Goal: Task Accomplishment & Management: Manage account settings

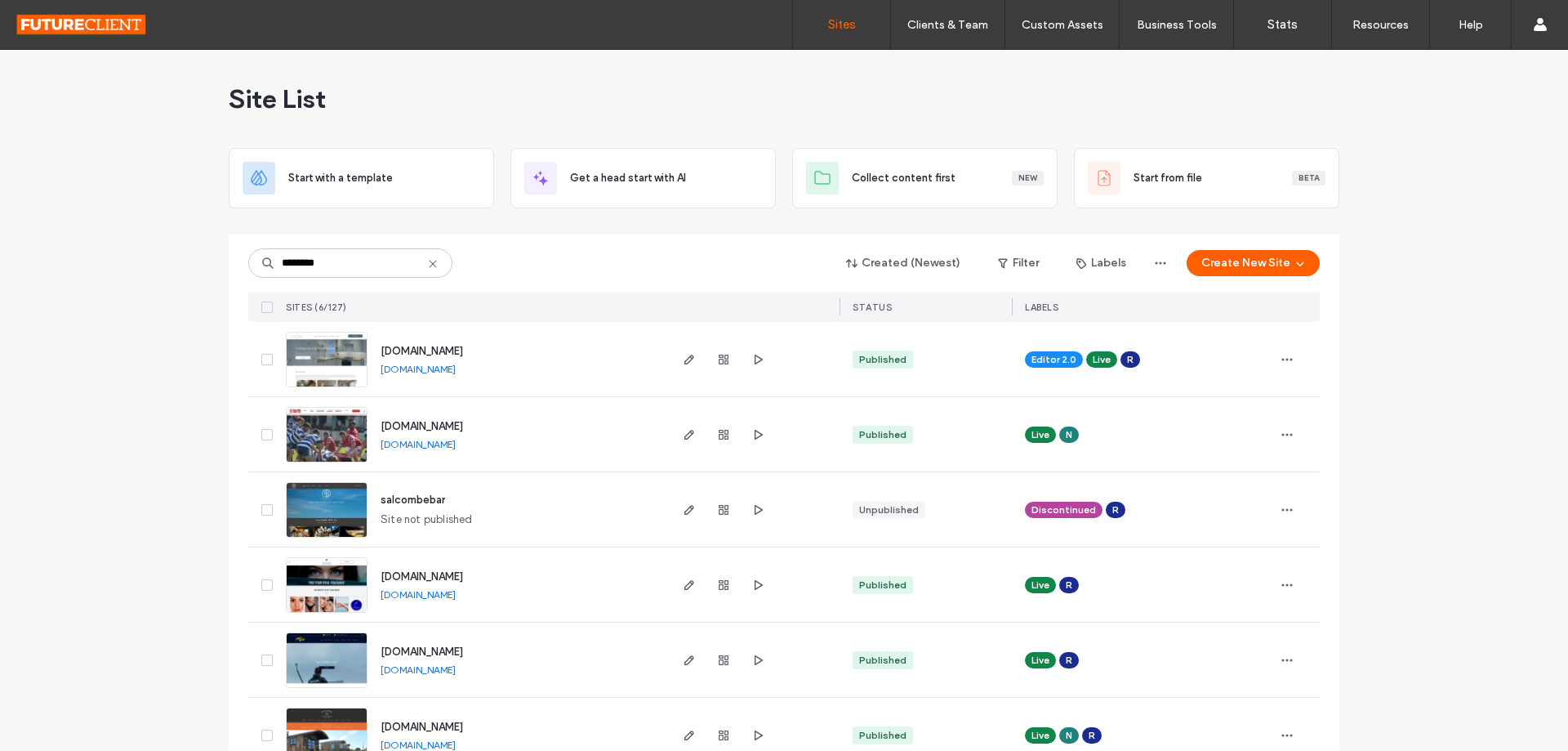
scroll to position [42, 0]
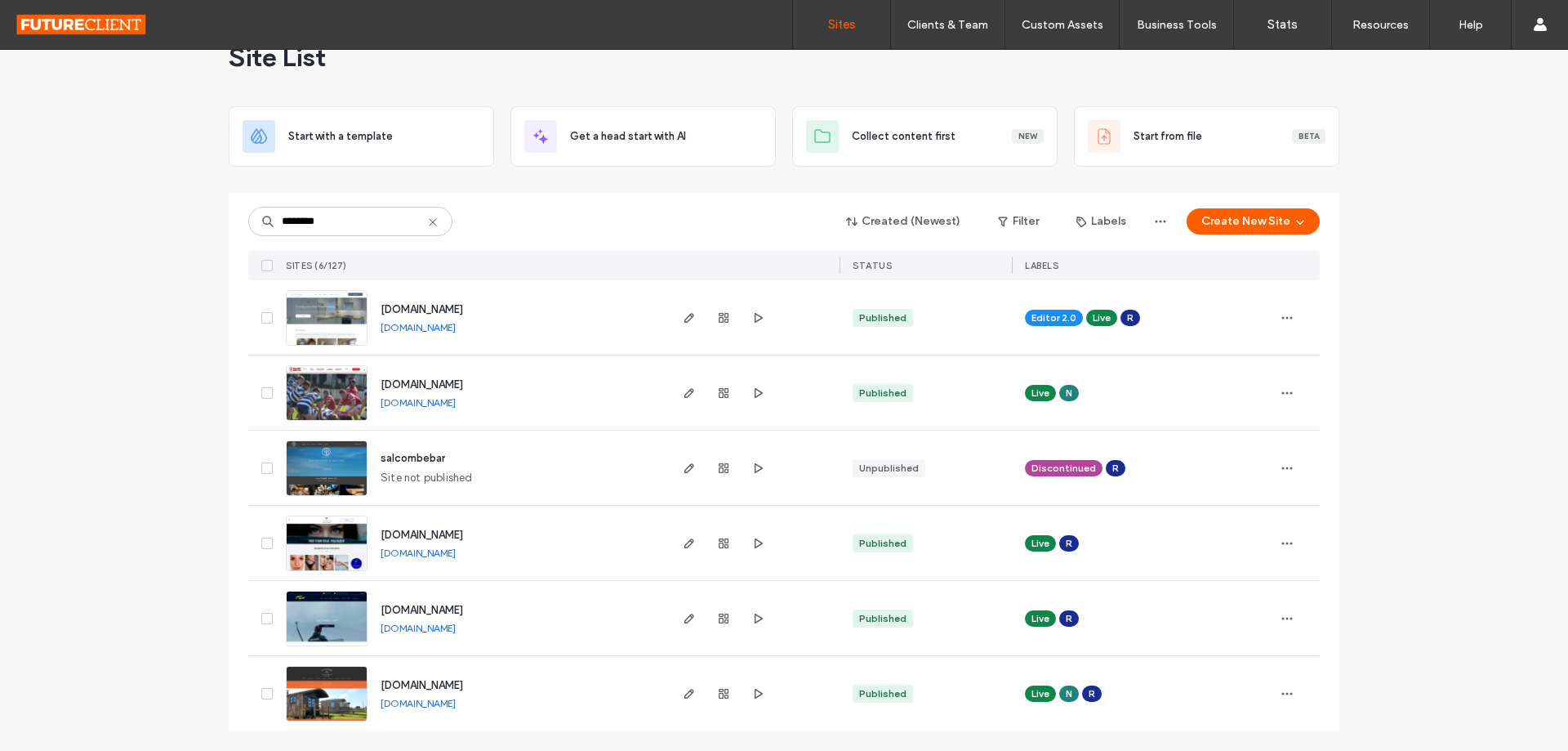
click at [1523, 297] on div "Site List Start with a template Get a head start with AI Collect content first …" at bounding box center [784, 379] width 1568 height 743
click at [1482, 417] on div "Site List Start with a template Get a head start with AI Collect content first …" at bounding box center [784, 379] width 1568 height 743
click at [379, 231] on input "********" at bounding box center [350, 221] width 204 height 30
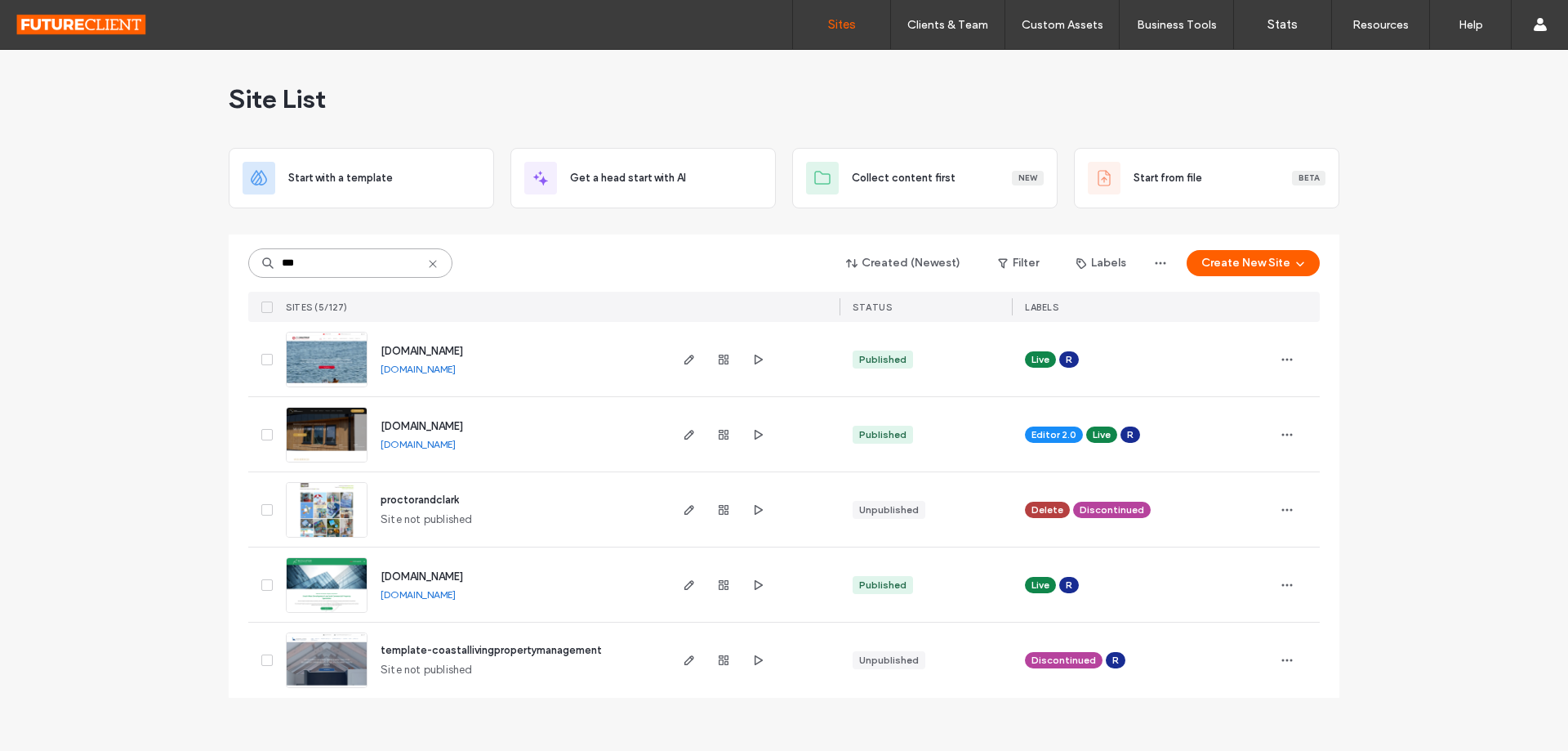
scroll to position [0, 0]
type input "***"
click at [677, 362] on div at bounding box center [752, 359] width 173 height 74
click at [692, 362] on icon "button" at bounding box center [689, 359] width 13 height 13
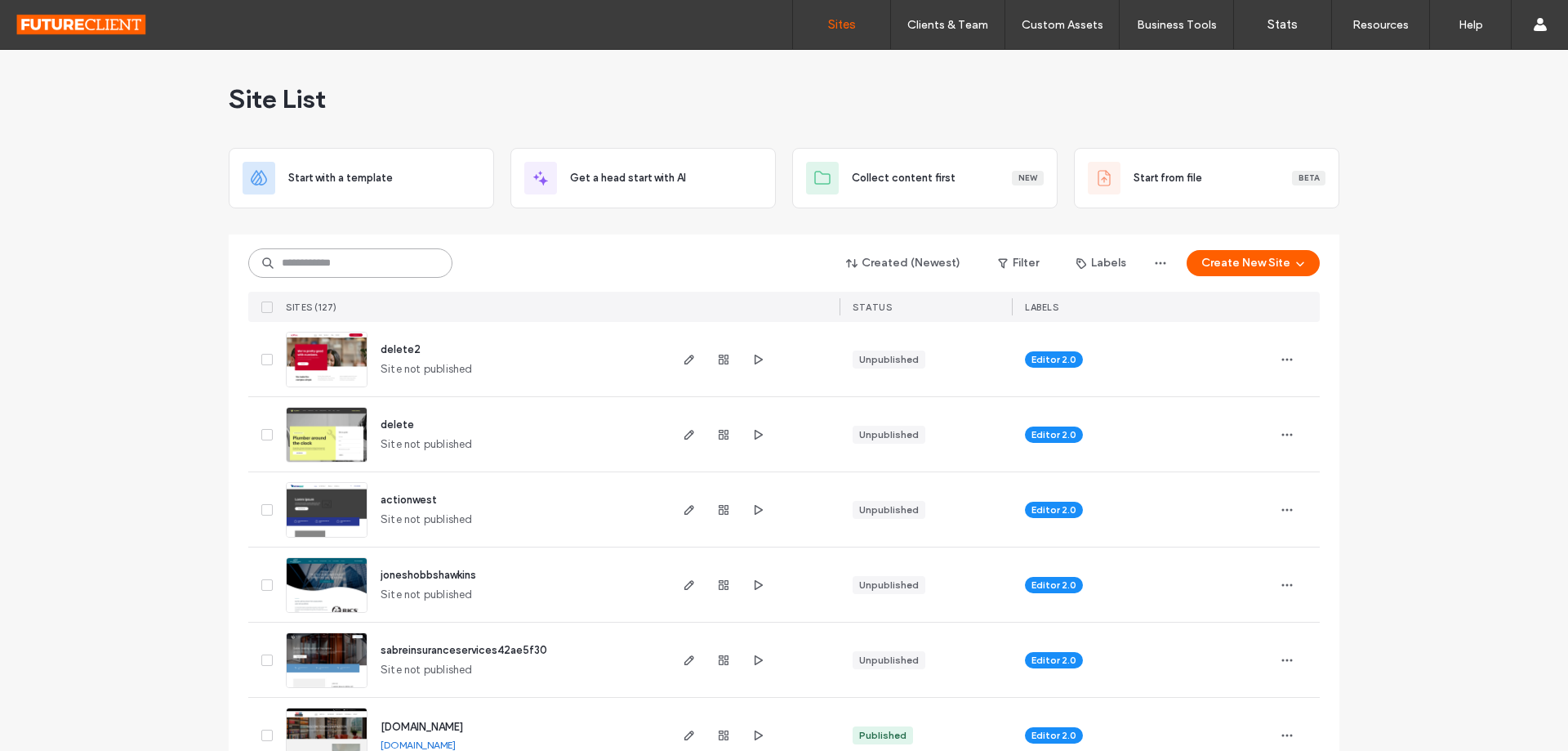
click at [350, 254] on input at bounding box center [350, 263] width 204 height 30
type input "********"
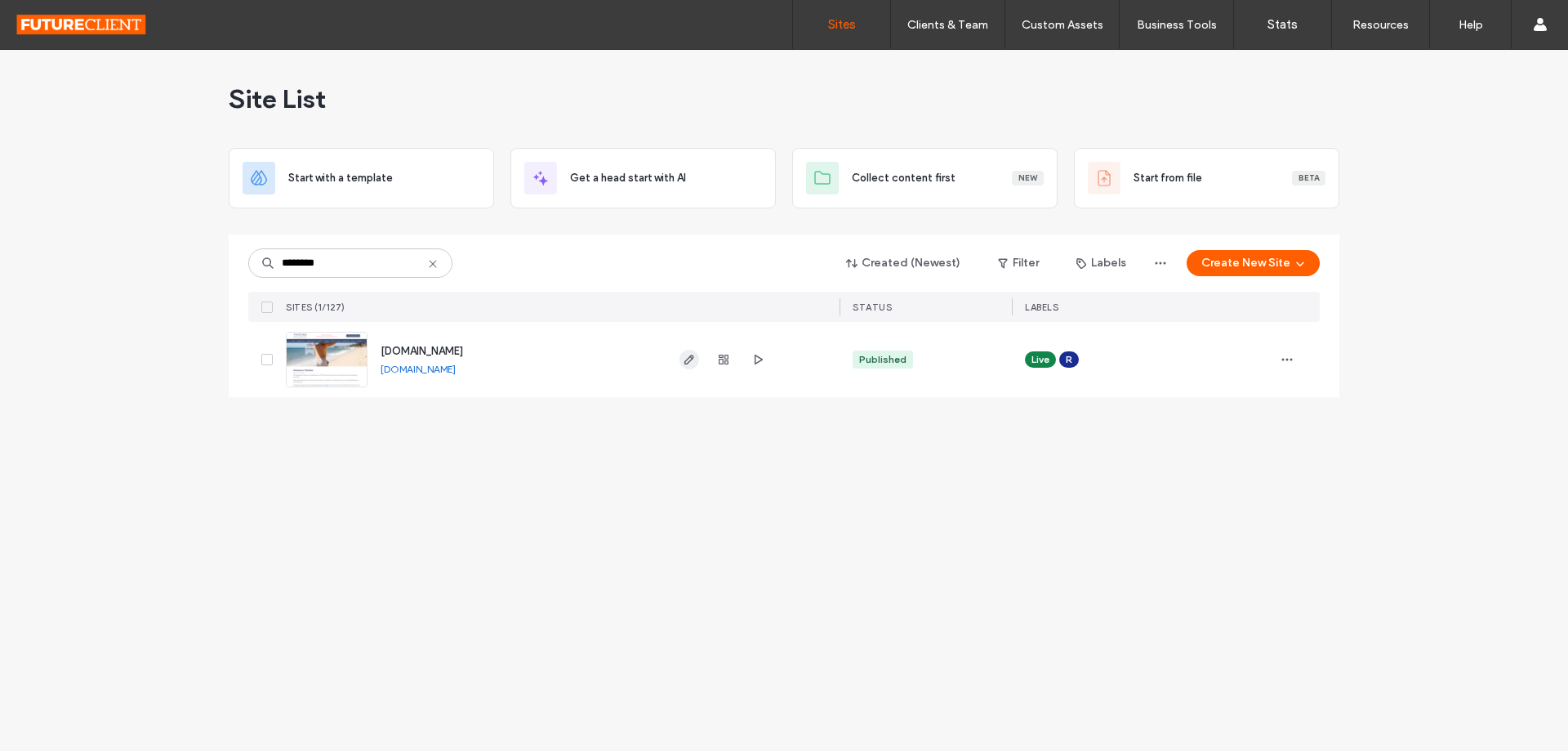
click at [686, 368] on span "button" at bounding box center [689, 359] width 20 height 20
click at [690, 366] on icon "button" at bounding box center [689, 359] width 13 height 13
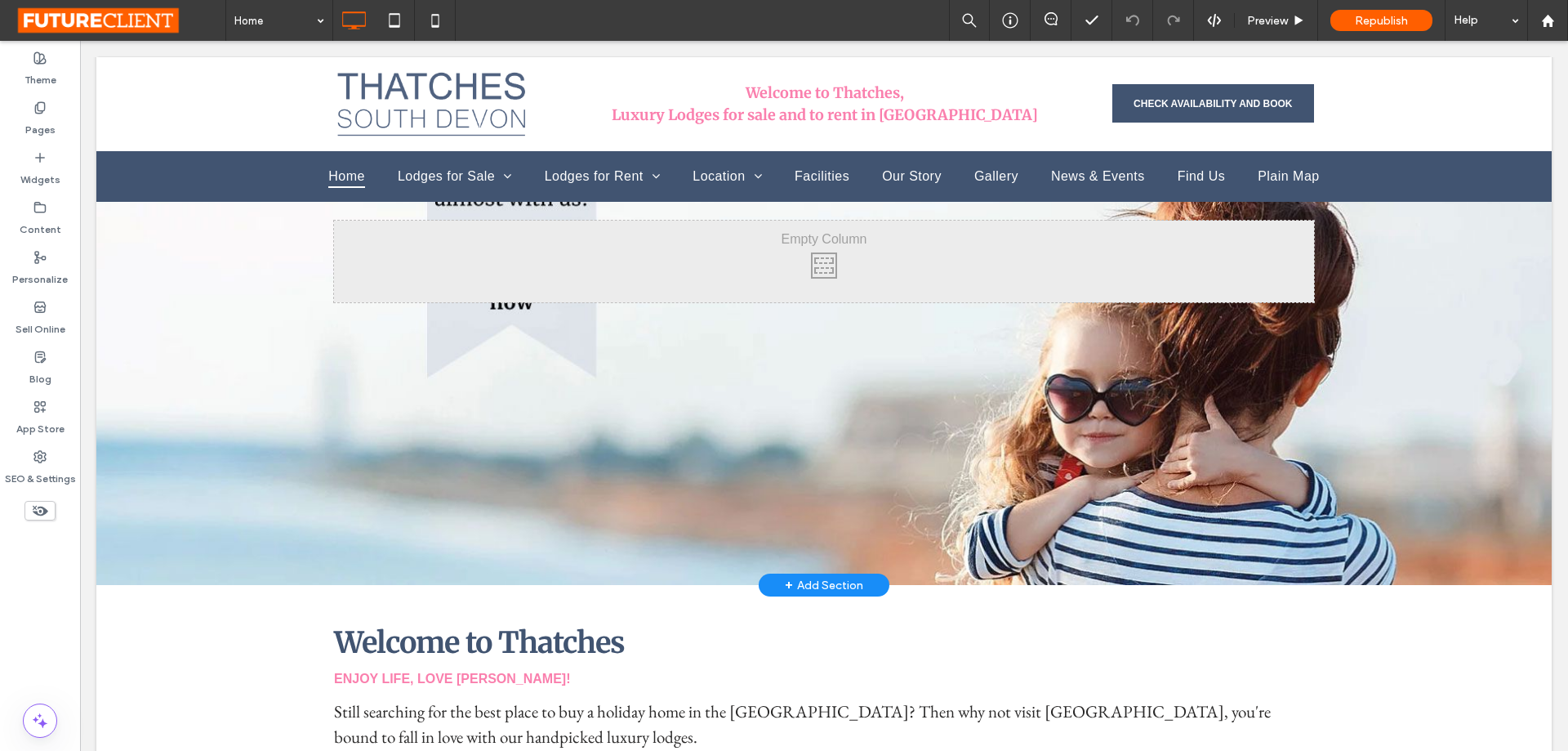
scroll to position [82, 0]
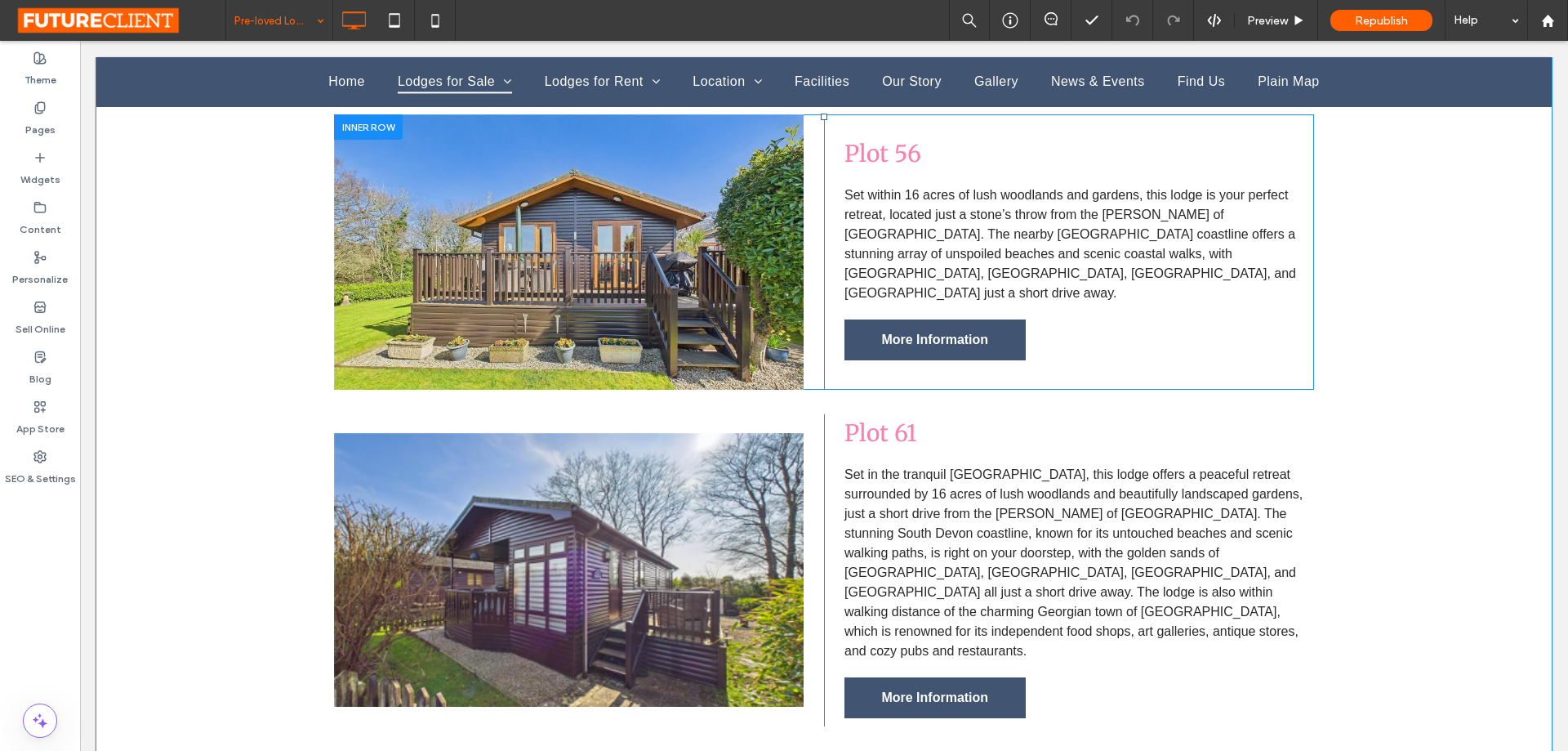
scroll to position [817, 0]
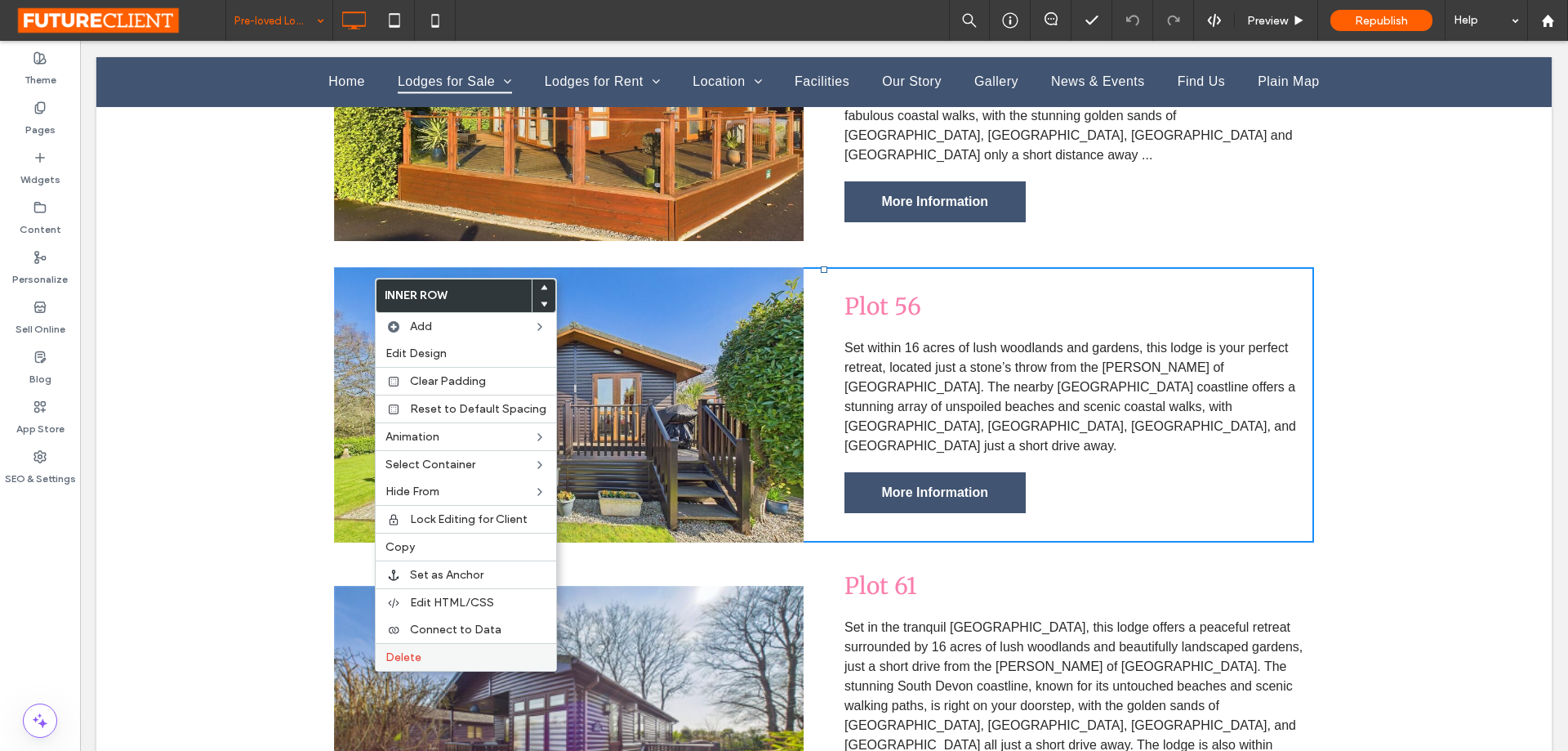
click at [417, 663] on span "Delete" at bounding box center [403, 656] width 36 height 14
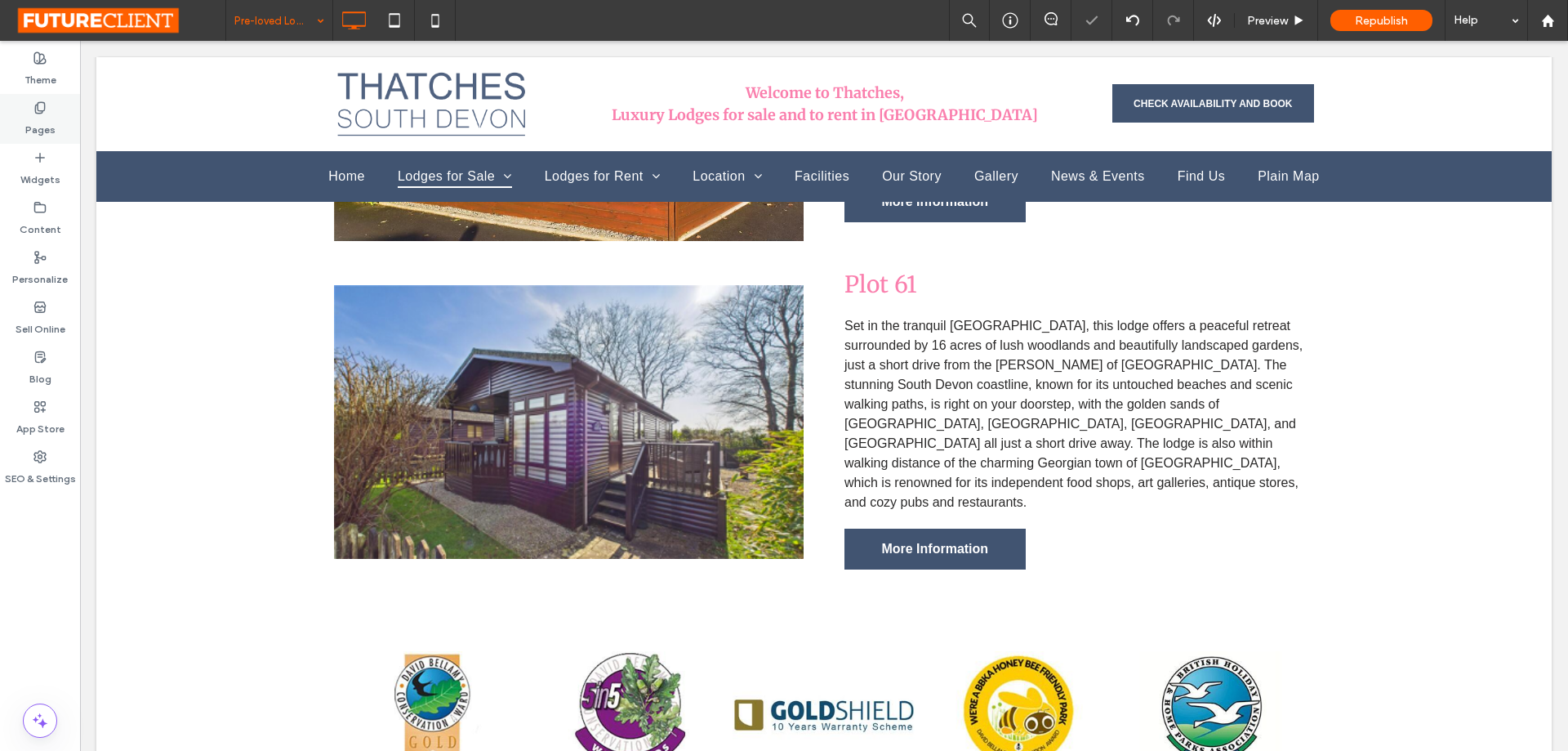
click at [51, 126] on label "Pages" at bounding box center [40, 125] width 30 height 23
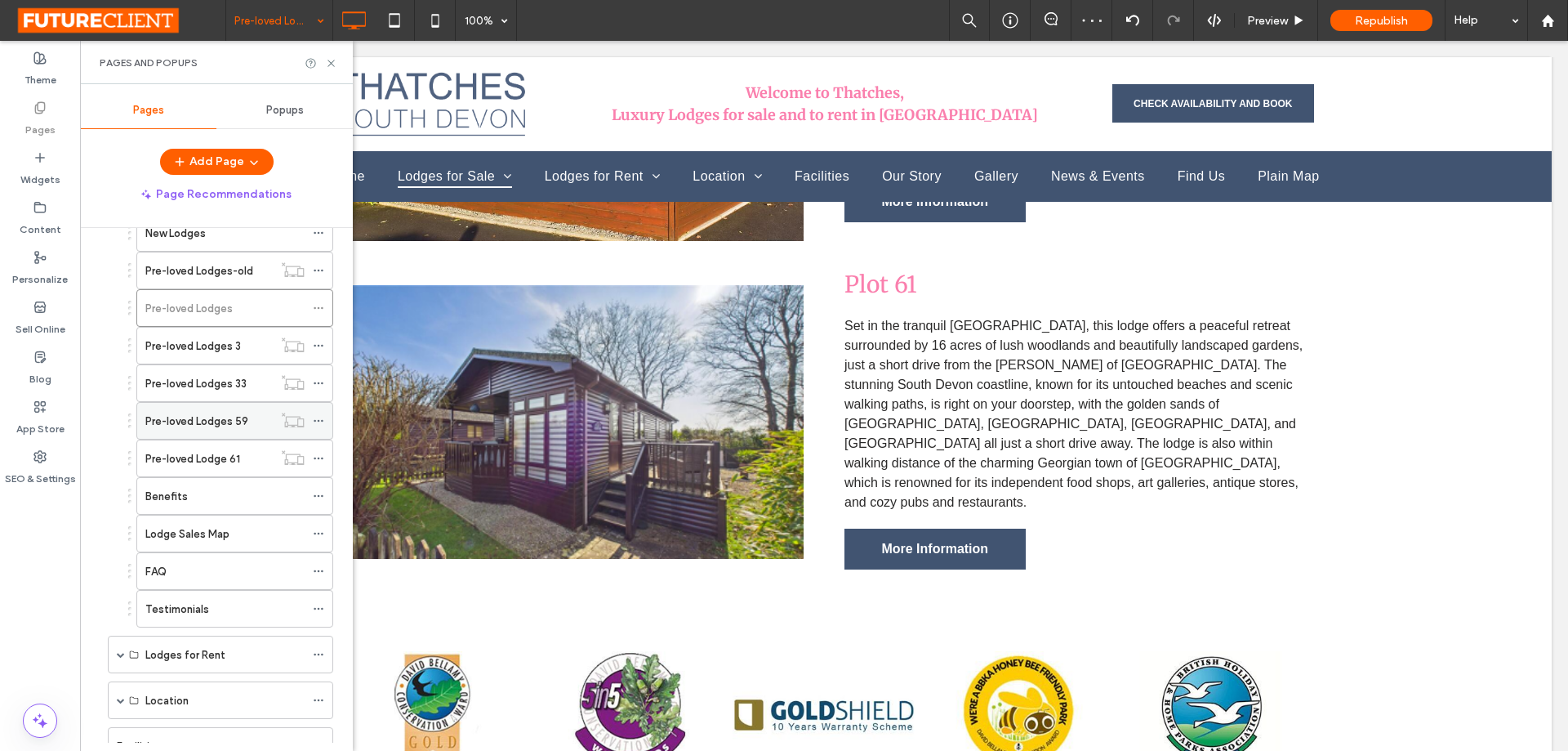
scroll to position [163, 0]
click at [202, 420] on label "Pre-loved Lodges 59" at bounding box center [197, 421] width 103 height 29
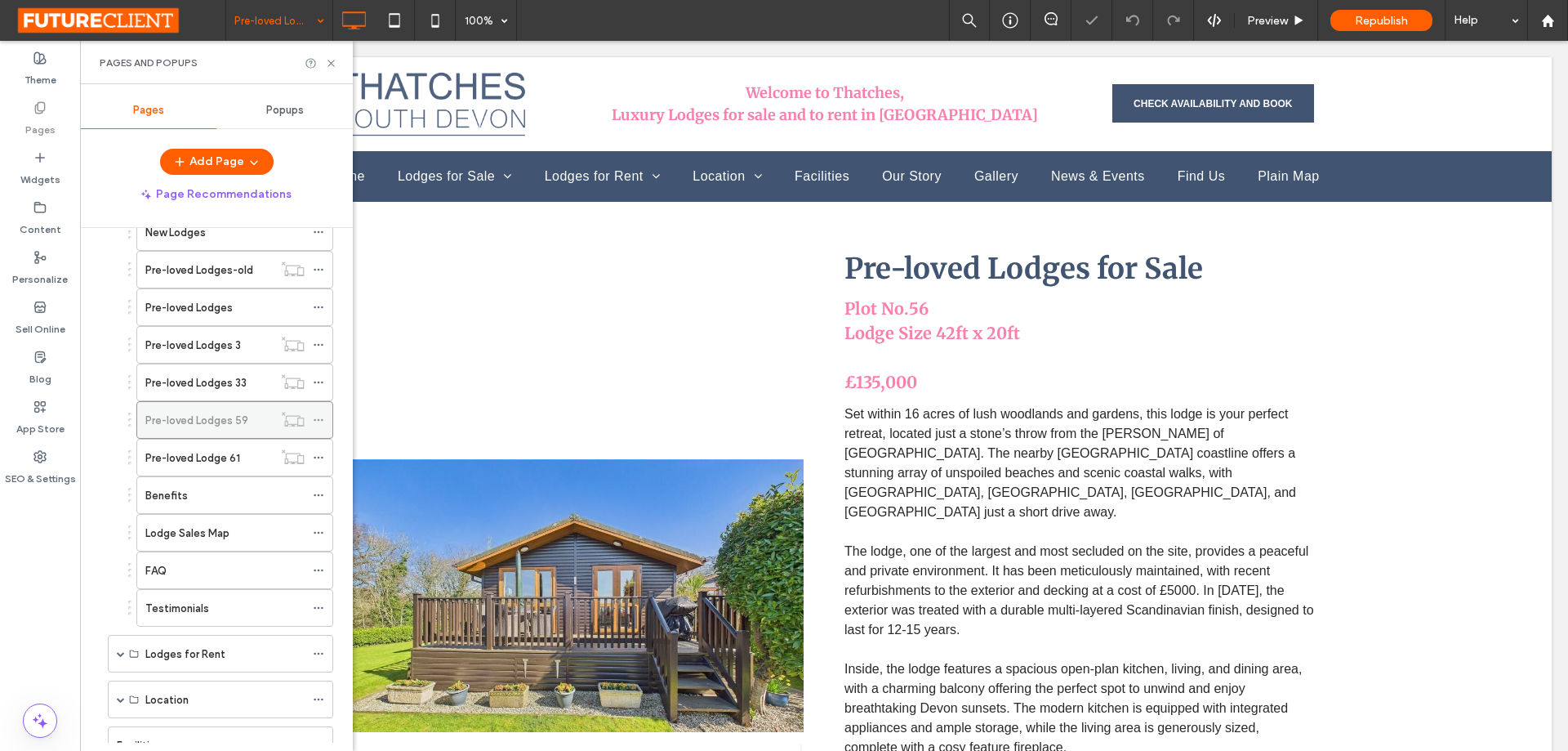
click at [319, 419] on icon at bounding box center [318, 420] width 12 height 12
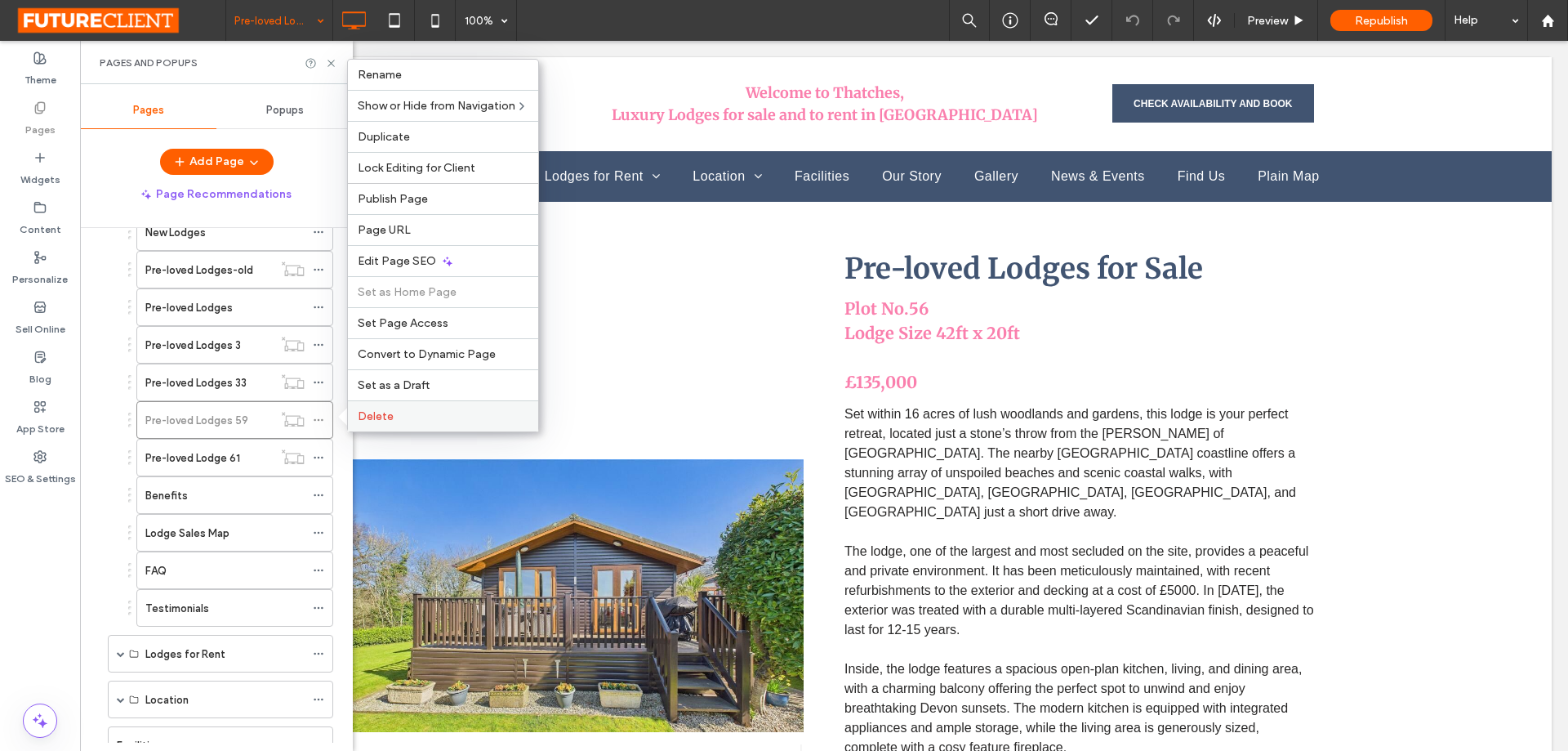
click at [391, 416] on span "Delete" at bounding box center [375, 415] width 36 height 14
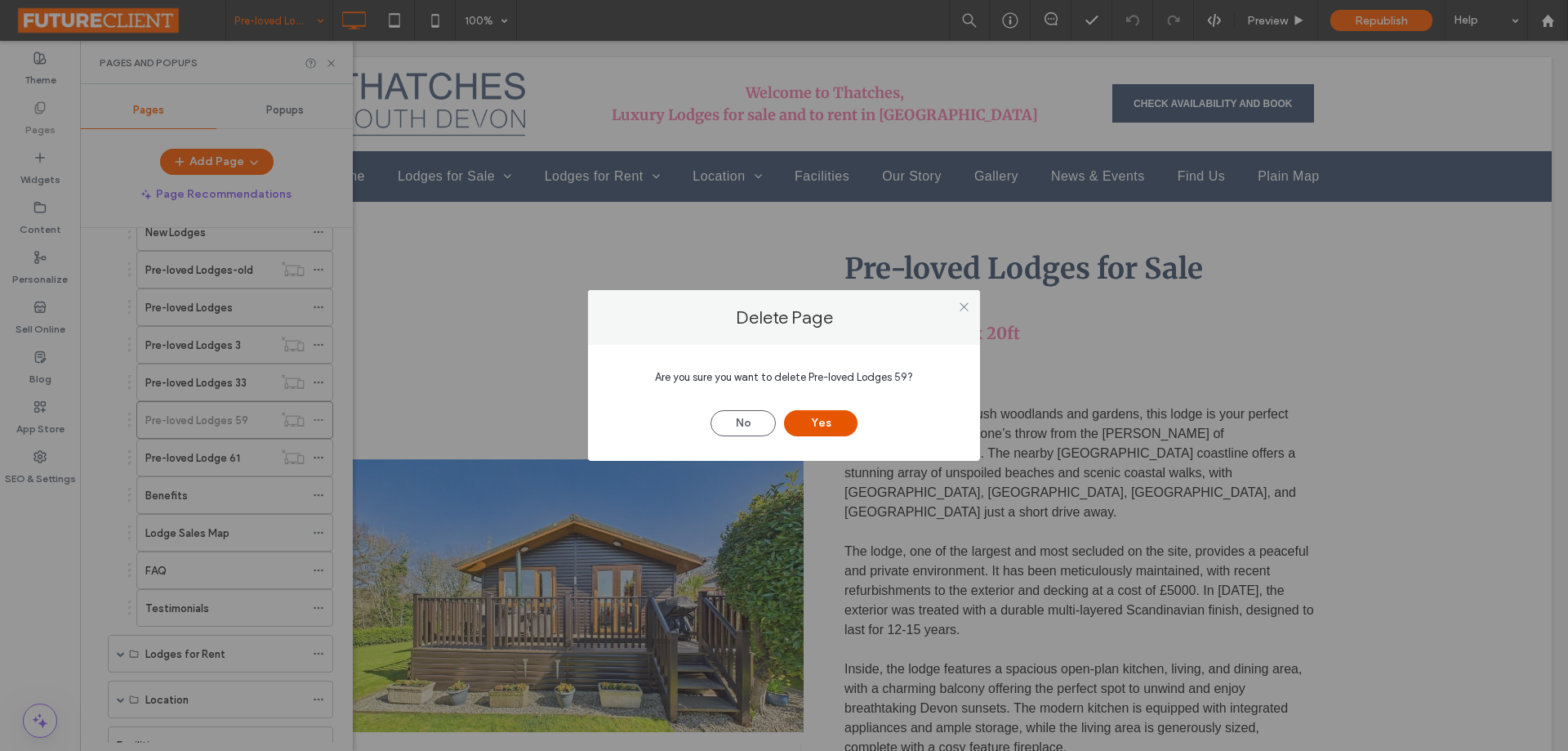
click at [822, 426] on button "Yes" at bounding box center [820, 422] width 73 height 26
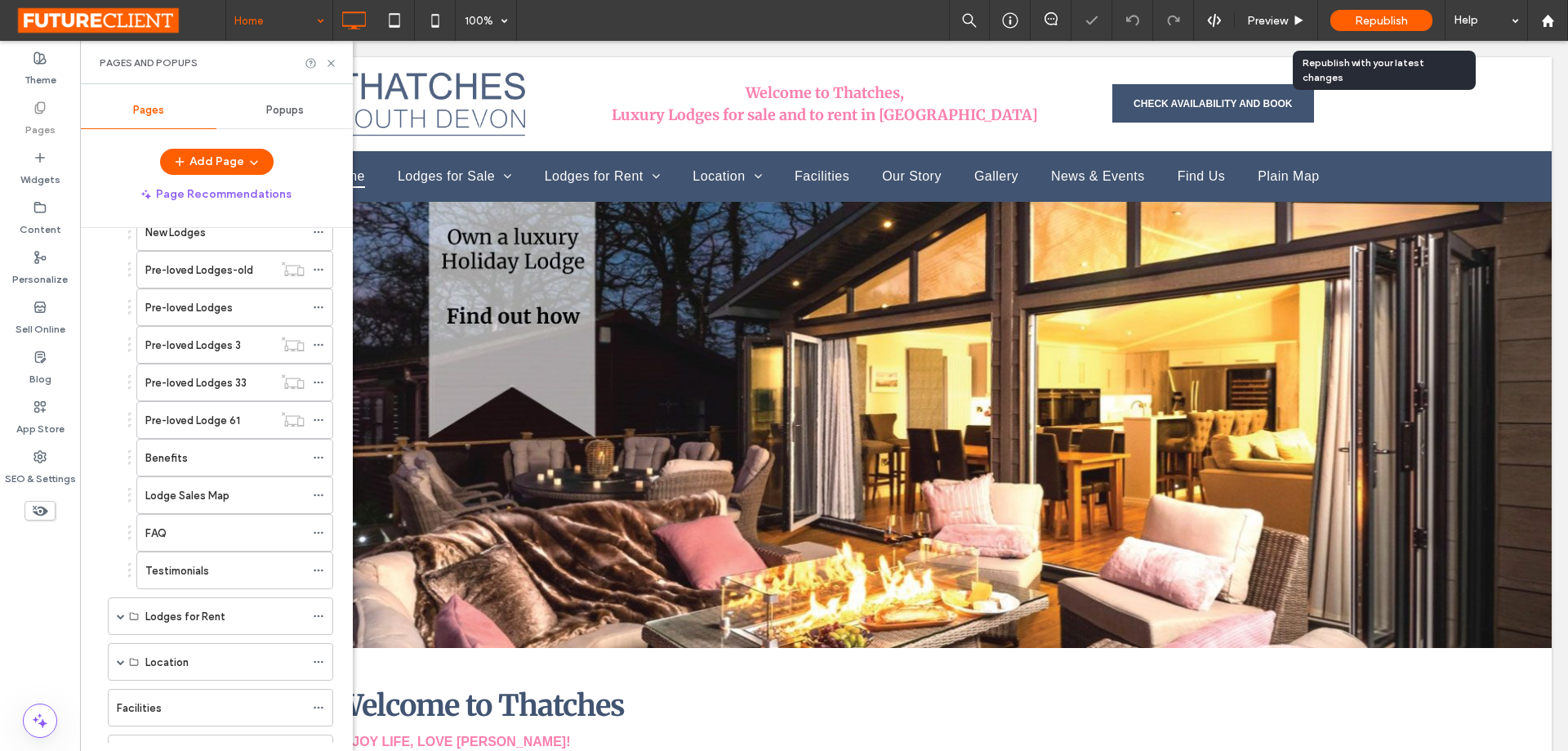
click at [1386, 19] on span "Republish" at bounding box center [1380, 20] width 53 height 14
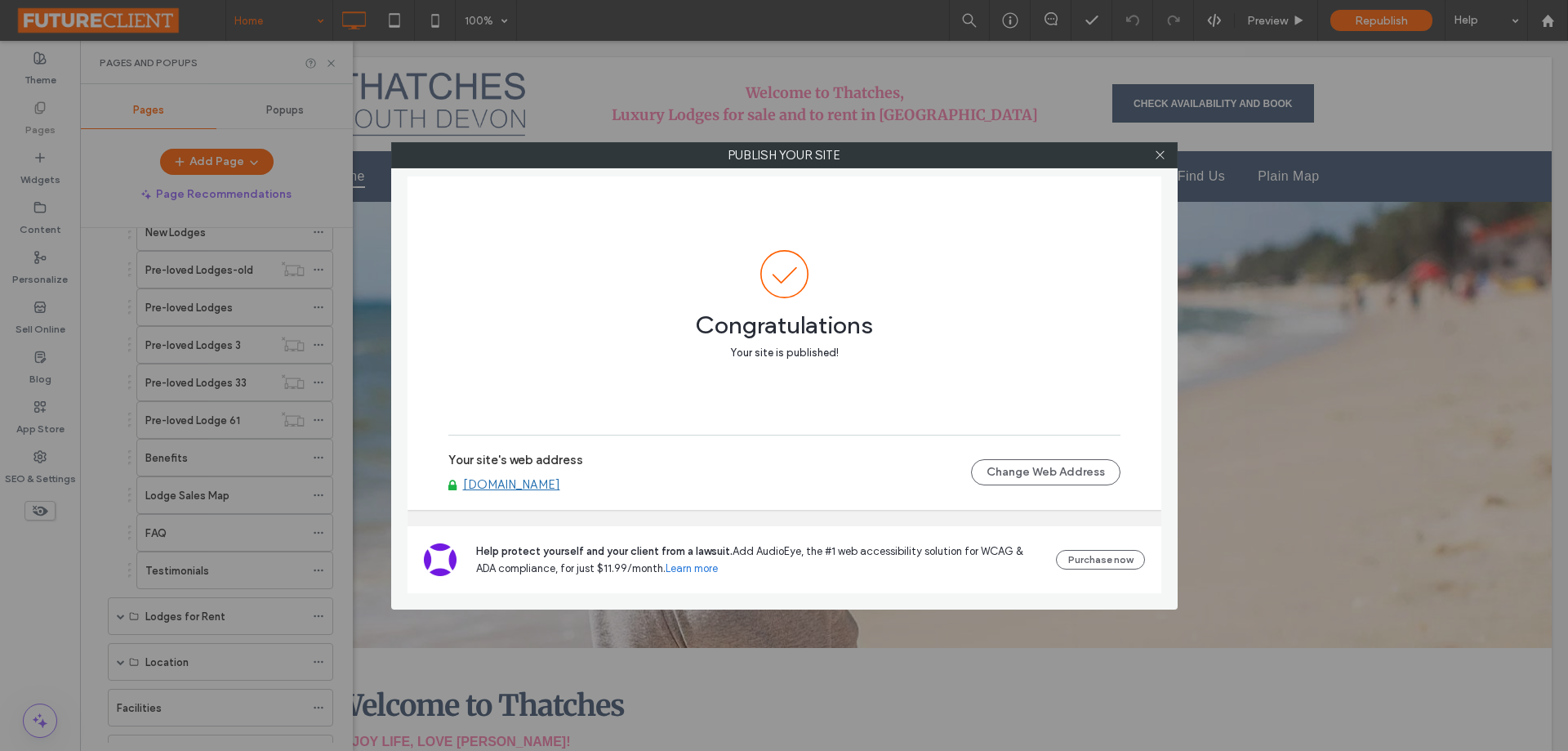
drag, startPoint x: 1161, startPoint y: 159, endPoint x: 1188, endPoint y: 133, distance: 37.5
click at [1163, 159] on icon at bounding box center [1160, 155] width 13 height 13
